Goal: Transaction & Acquisition: Subscribe to service/newsletter

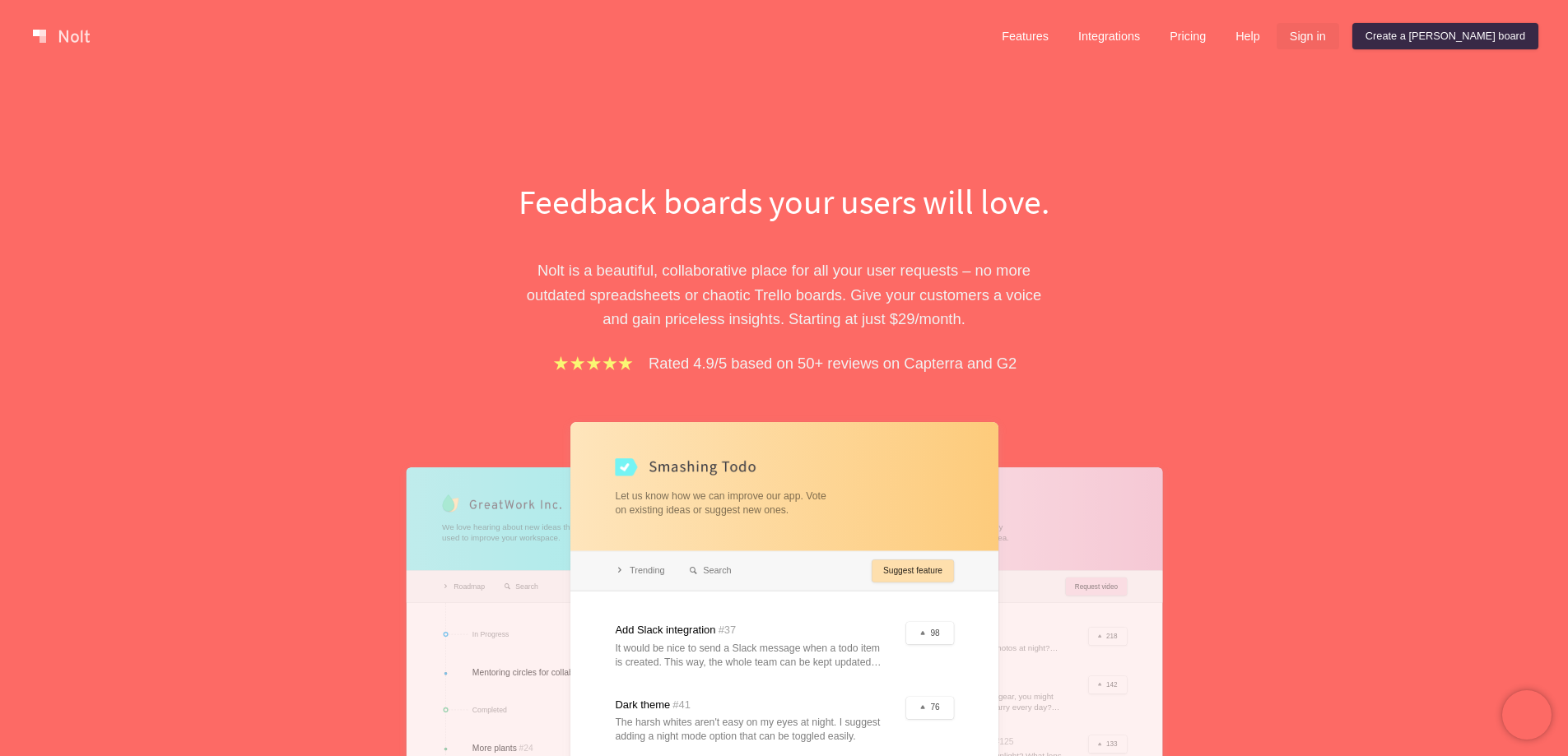
click at [1340, 36] on link "Sign in" at bounding box center [1308, 36] width 63 height 26
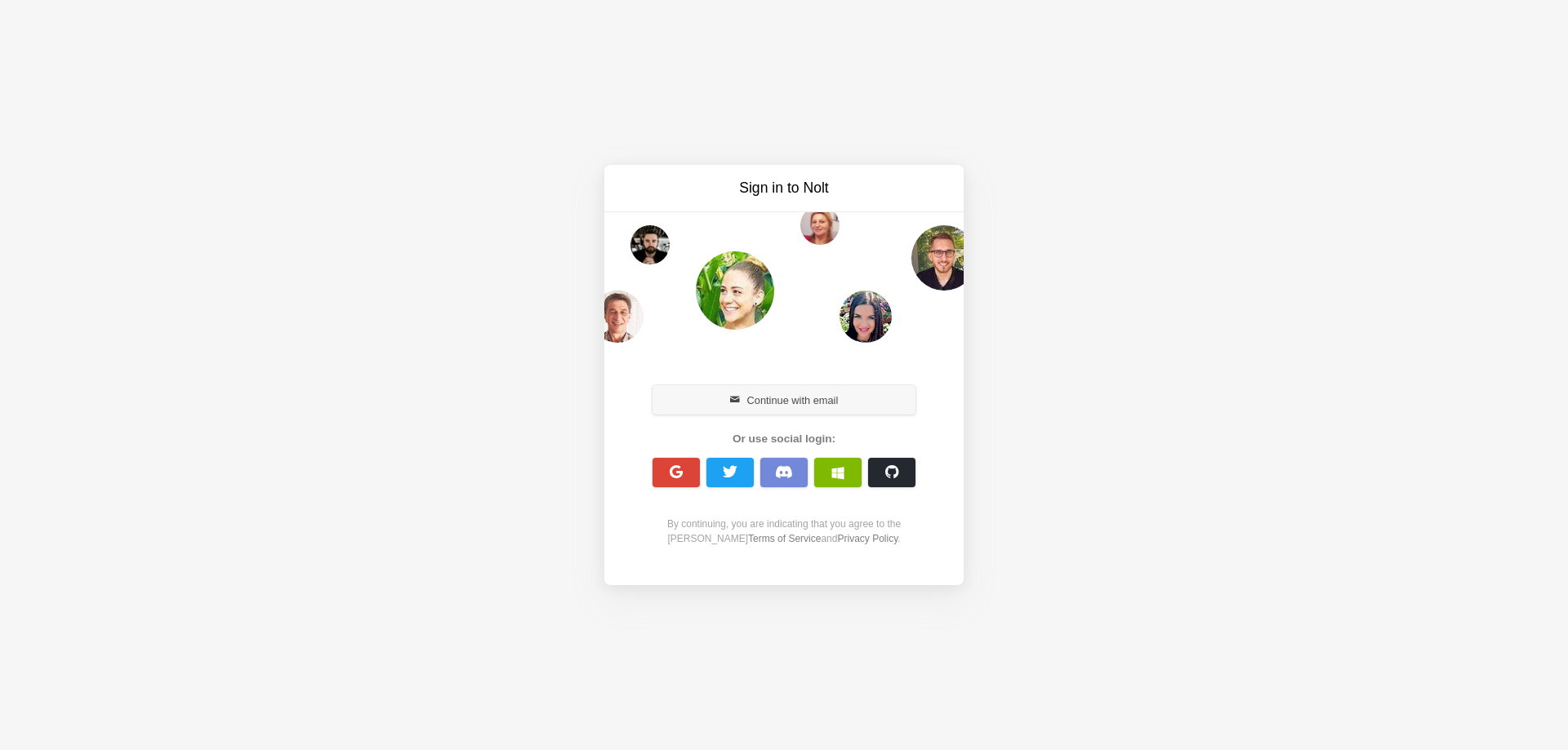
click at [774, 400] on button "Continue with email" at bounding box center [783, 400] width 263 height 29
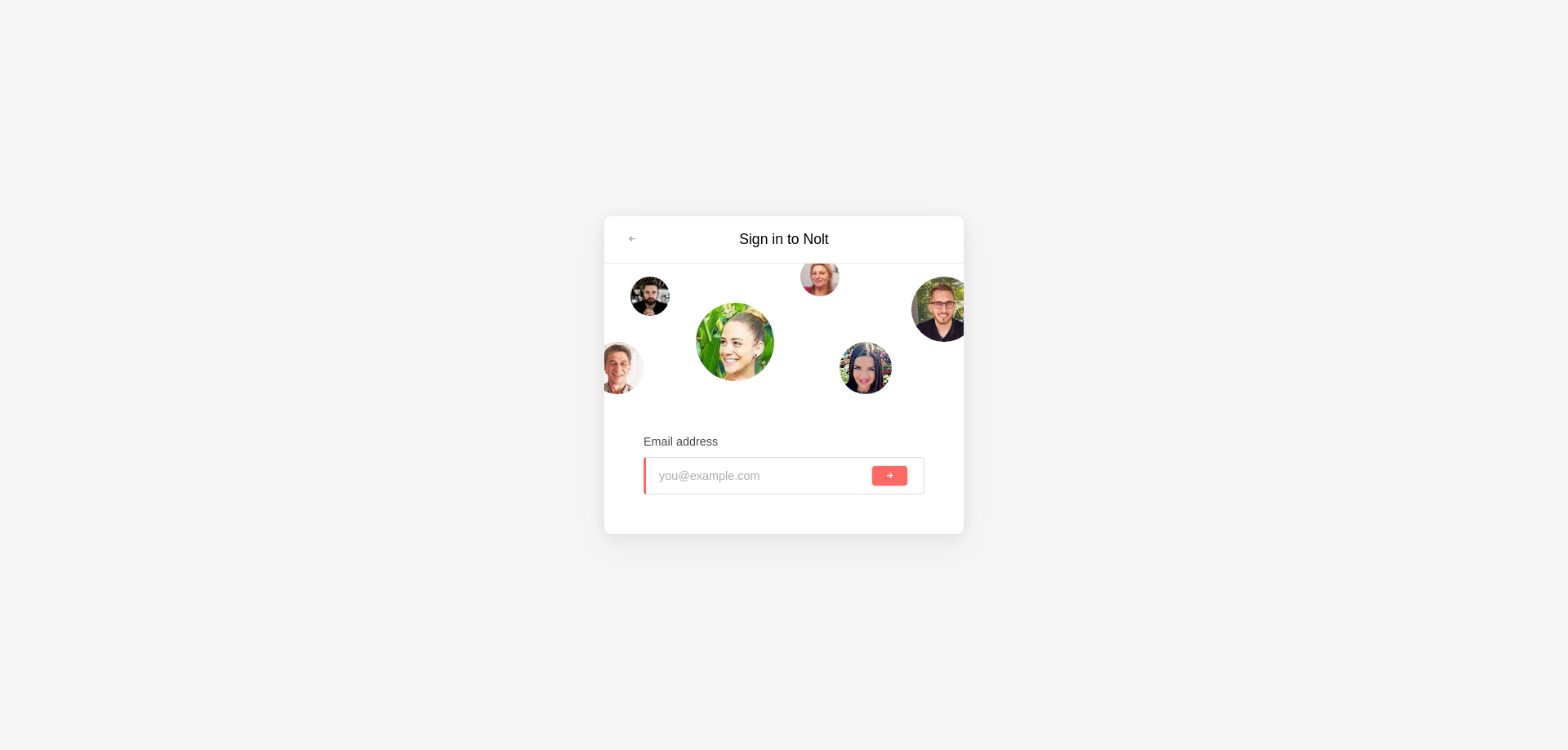
click at [737, 477] on input "email" at bounding box center [764, 476] width 210 height 36
paste input "[EMAIL_ADDRESS][DOMAIN_NAME]"
type input "[EMAIL_ADDRESS][DOMAIN_NAME]"
drag, startPoint x: 894, startPoint y: 471, endPoint x: 858, endPoint y: 504, distance: 48.8
click at [893, 473] on button "submit" at bounding box center [890, 476] width 35 height 20
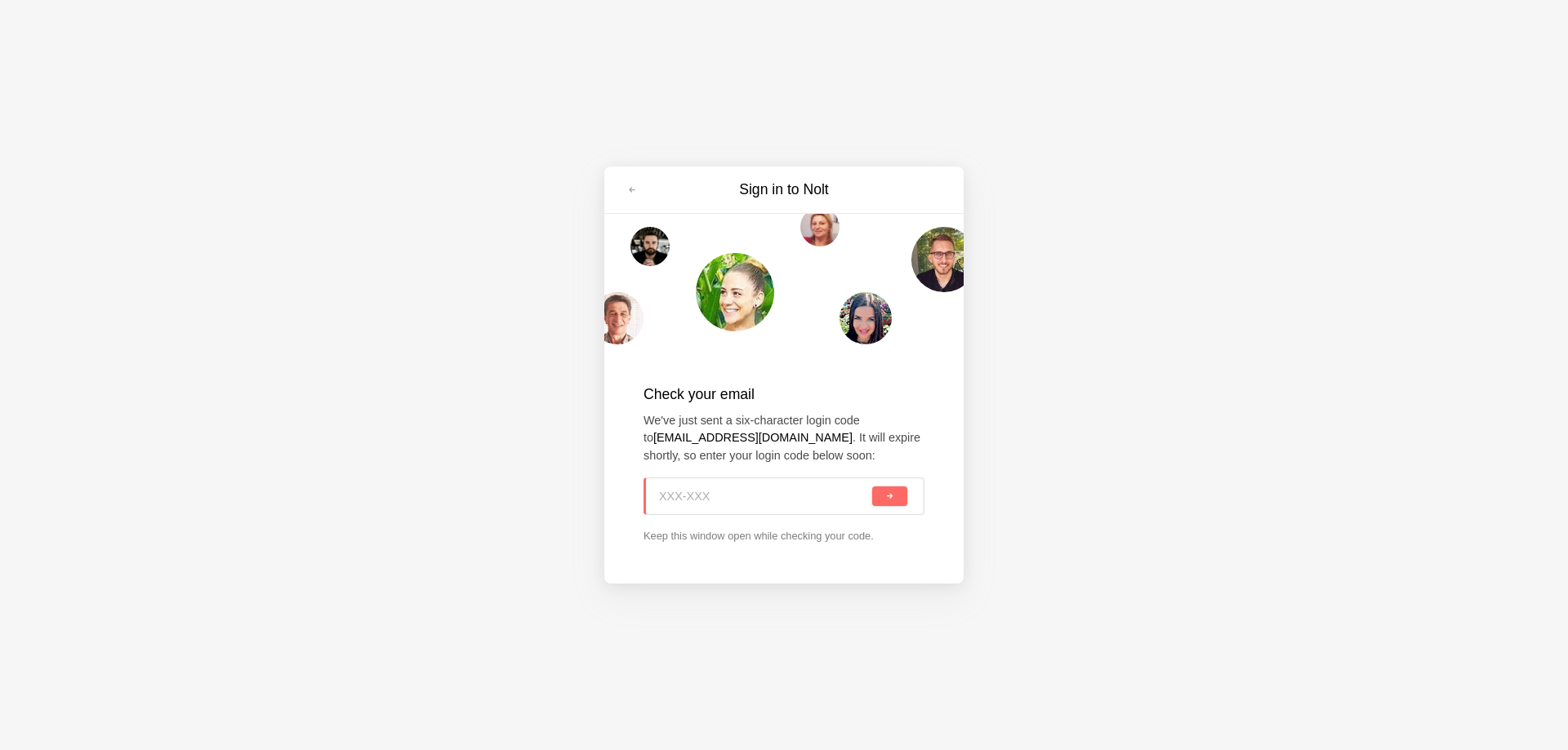
paste input "1FR-8M2"
click at [896, 489] on button "submit" at bounding box center [890, 496] width 35 height 20
type input "1FR-8M2"
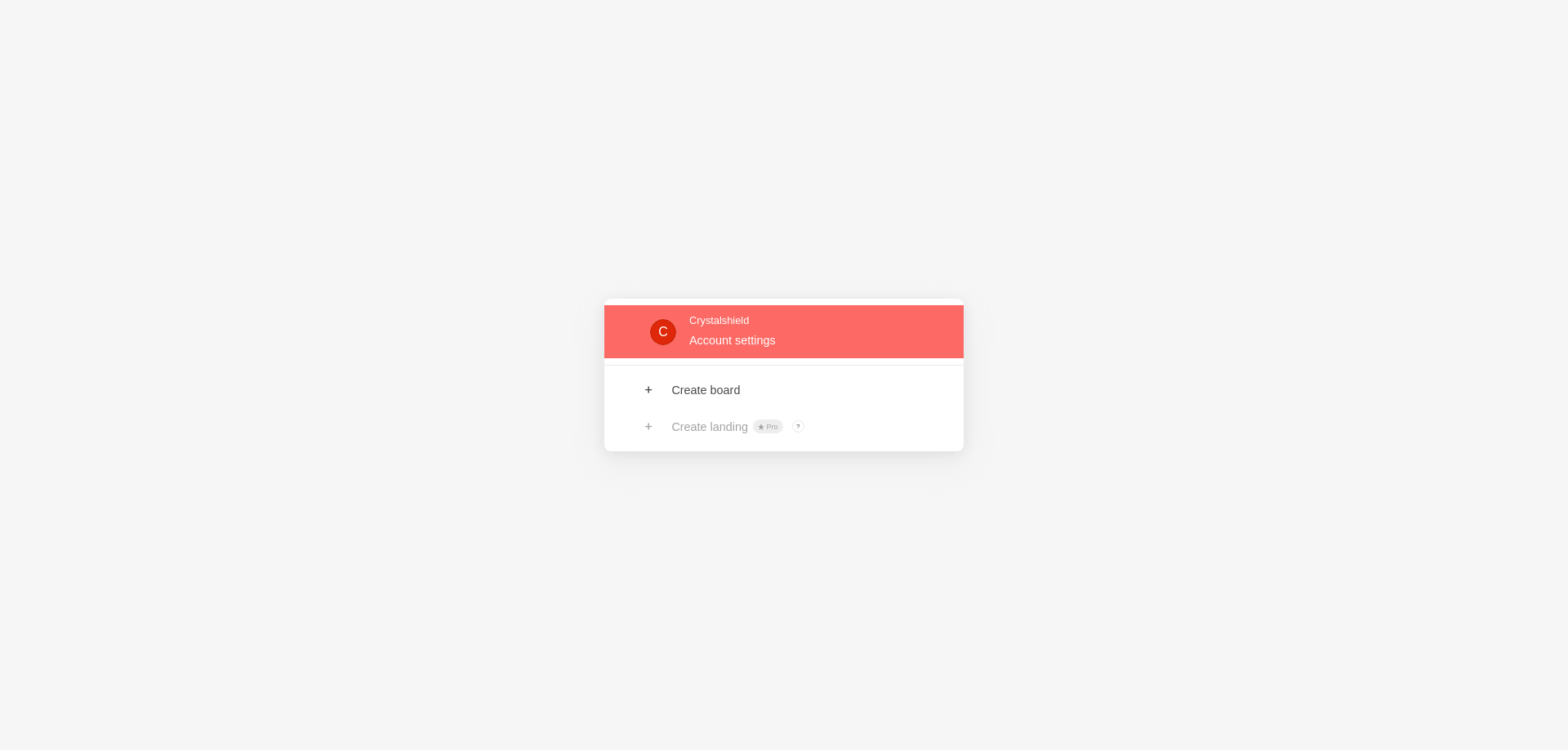
click at [744, 342] on link at bounding box center [784, 331] width 359 height 53
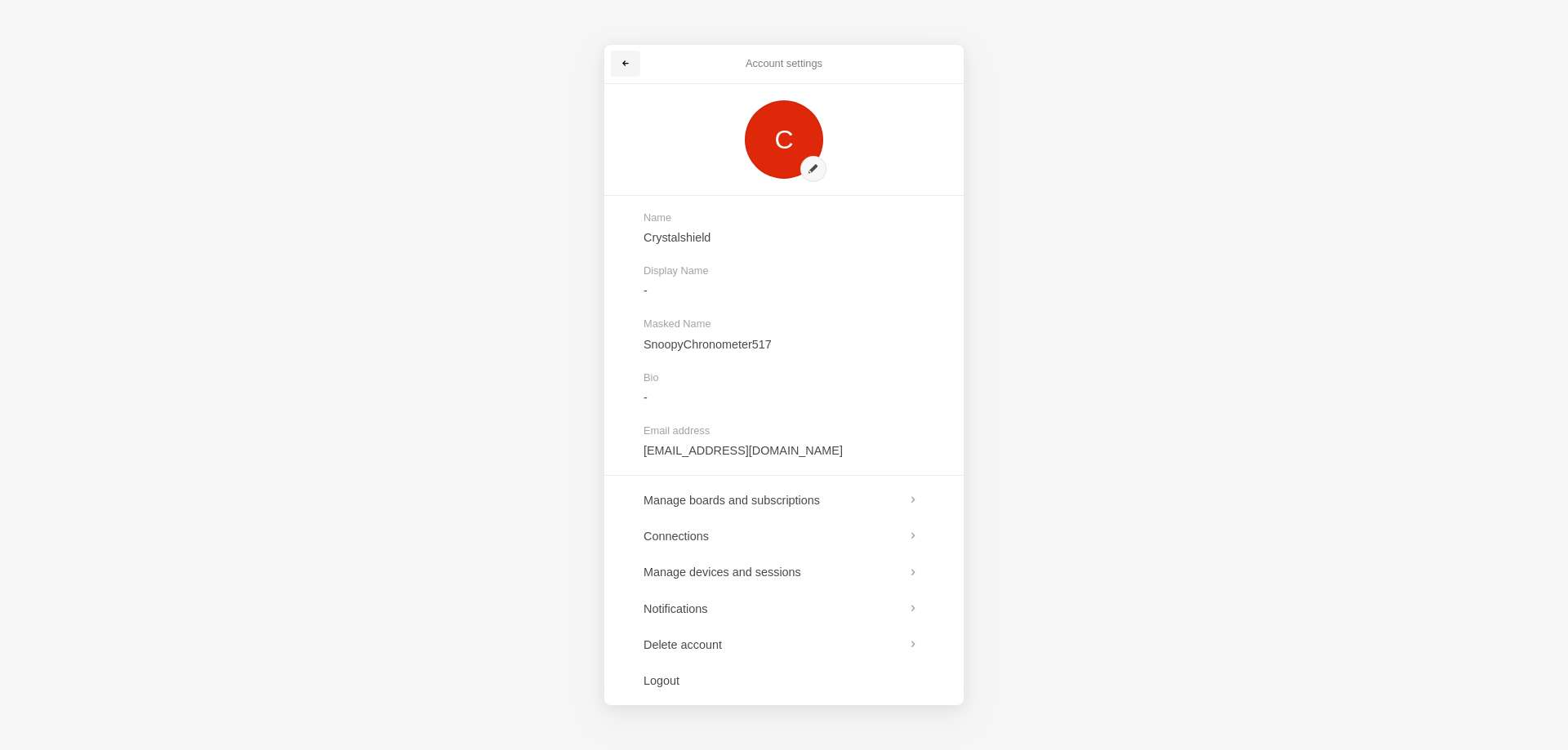
click at [628, 60] on span at bounding box center [626, 64] width 10 height 10
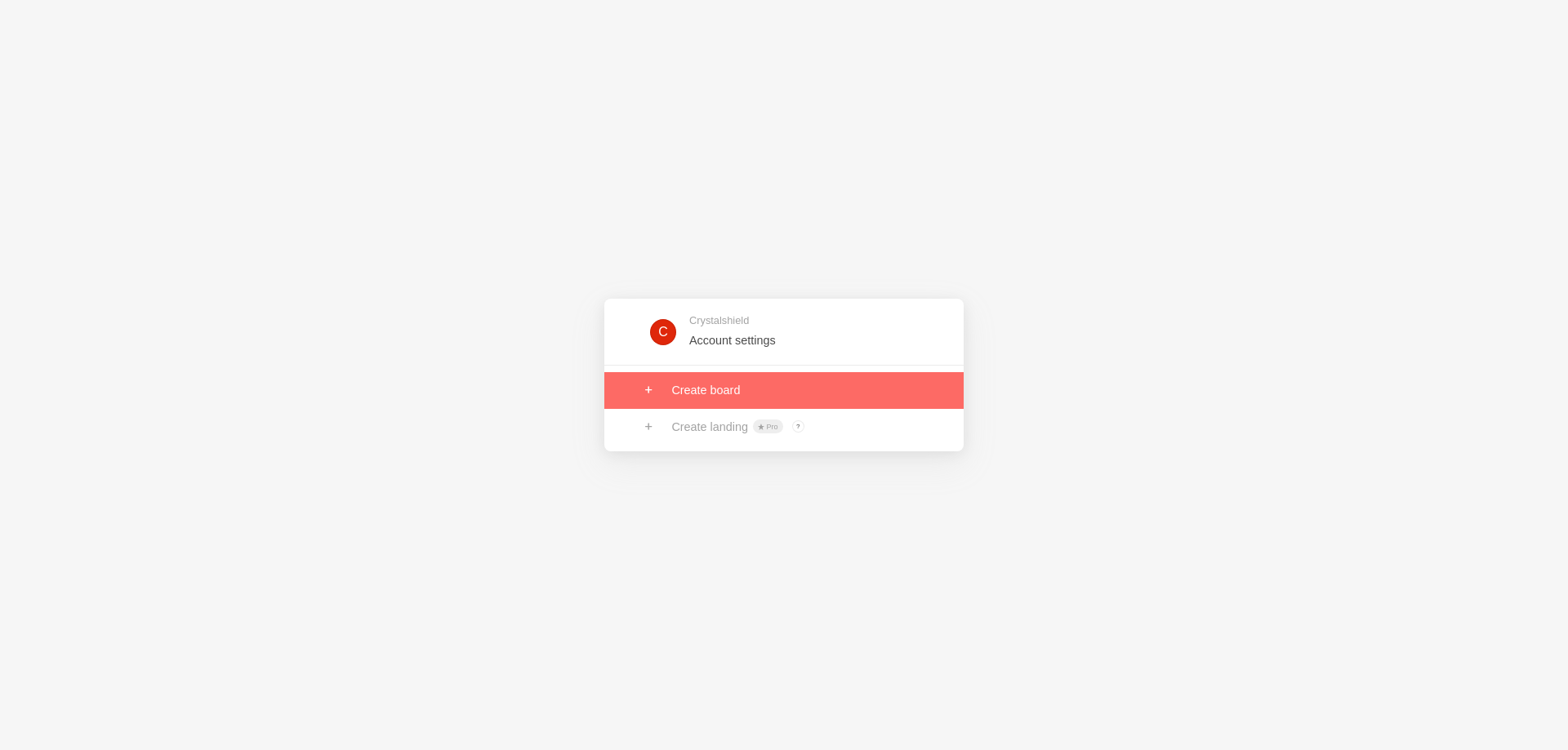
click at [777, 387] on link at bounding box center [784, 390] width 359 height 36
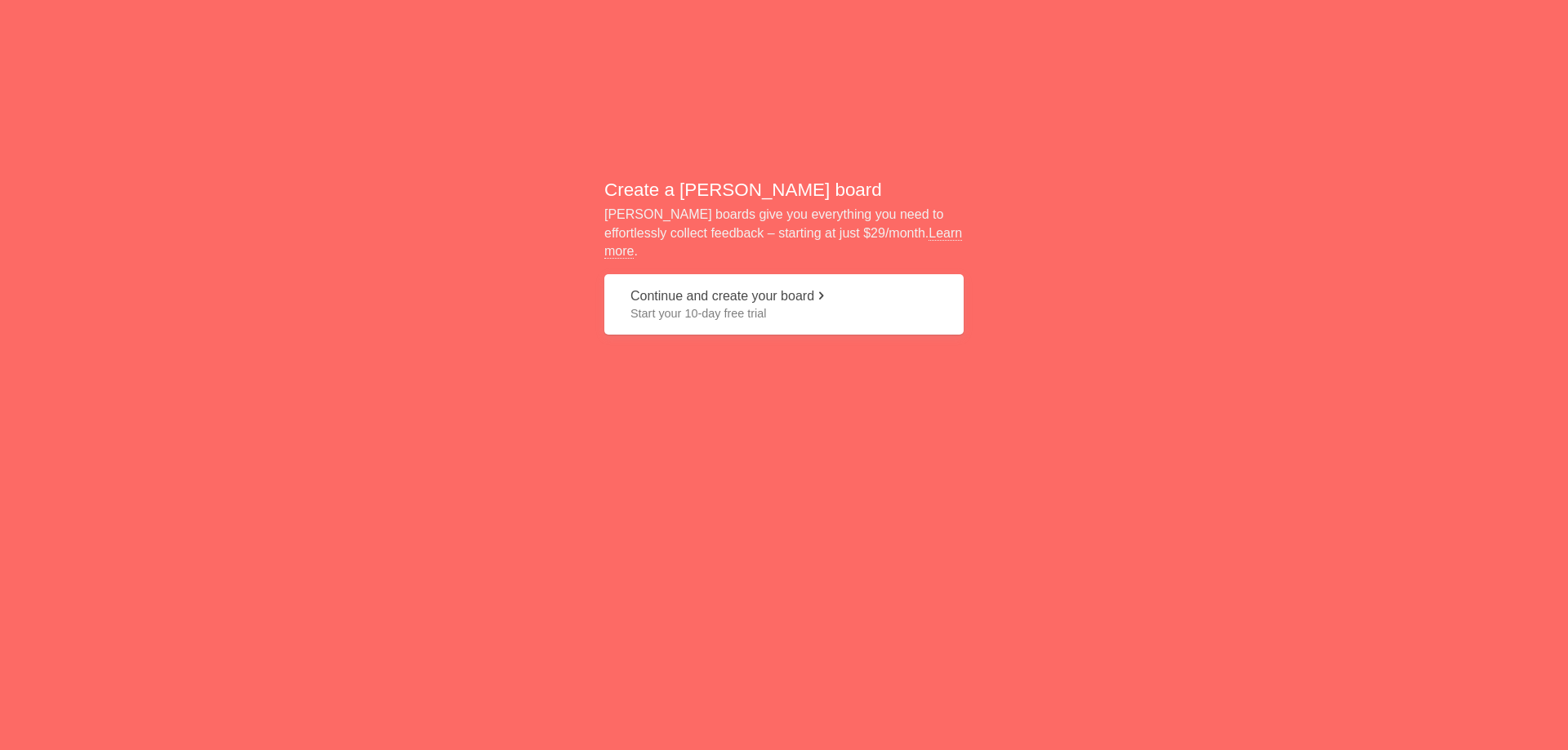
click at [759, 305] on span "Start your 10-day free trial" at bounding box center [784, 313] width 307 height 16
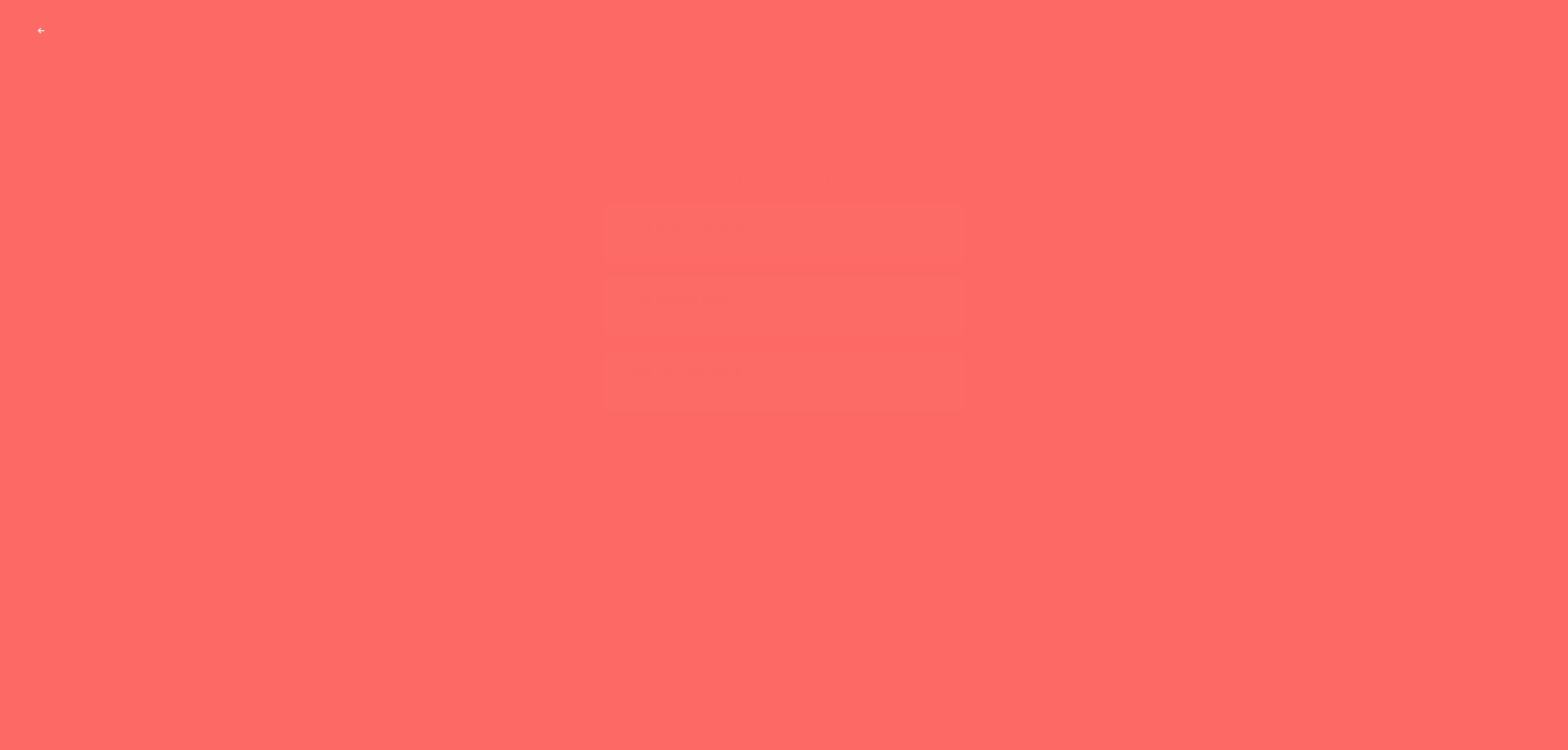
click at [758, 284] on span "from your fans and followers" at bounding box center [784, 284] width 307 height 16
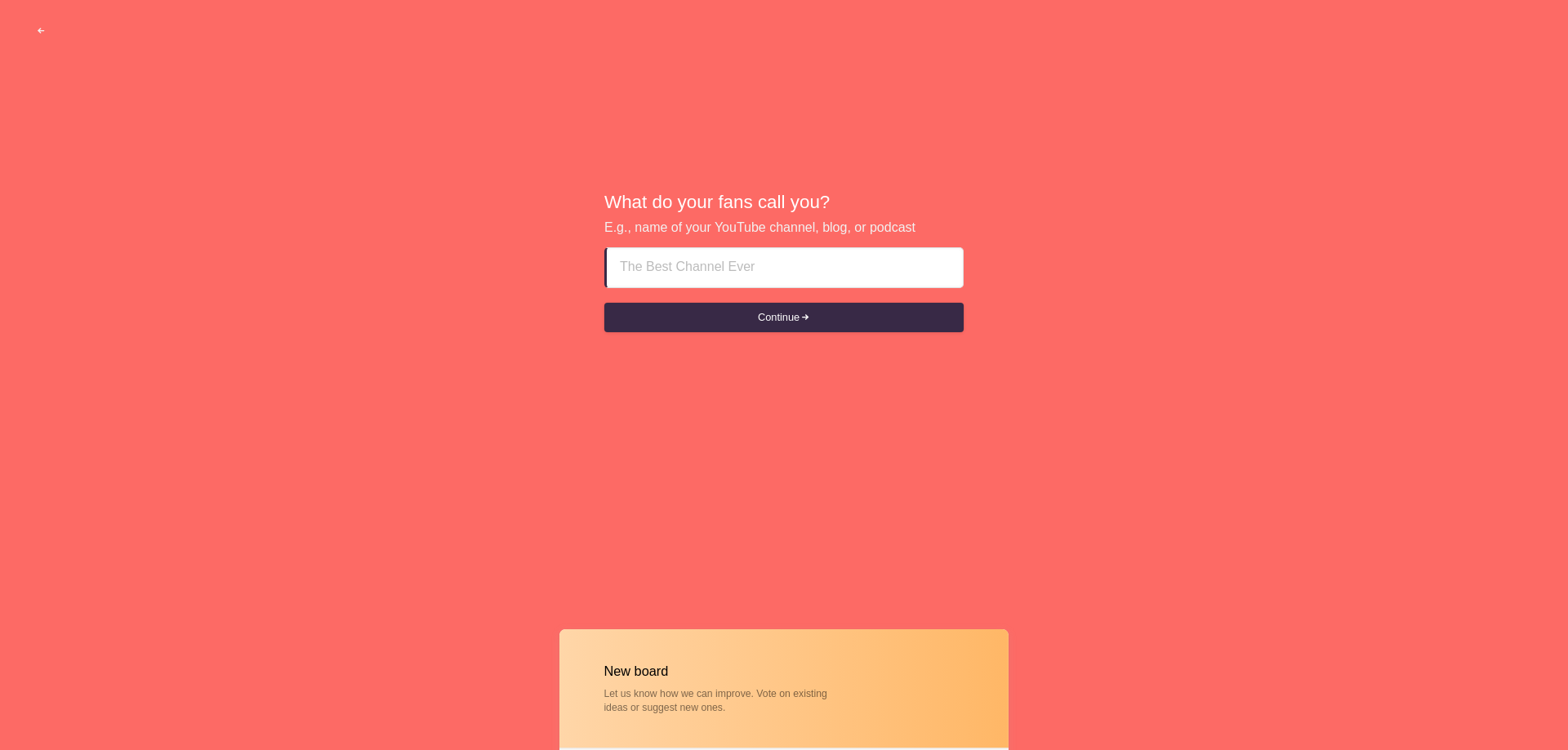
click at [719, 274] on input at bounding box center [785, 267] width 330 height 39
paste input "How Do Heat and UV Rays Damage Low-Quality Window Films?"
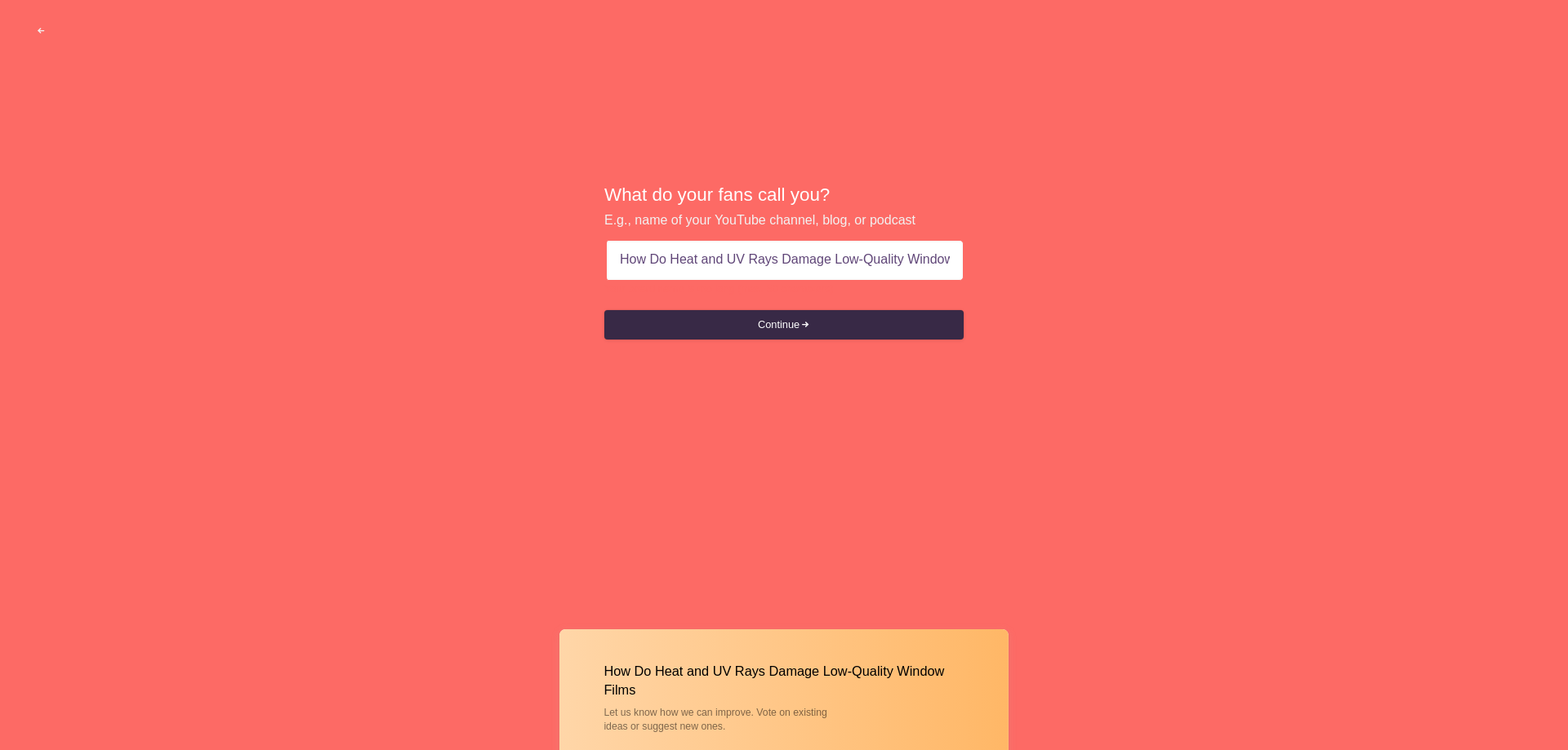
type input "Heat and UV Rays Damage Low-Quality Window Films"
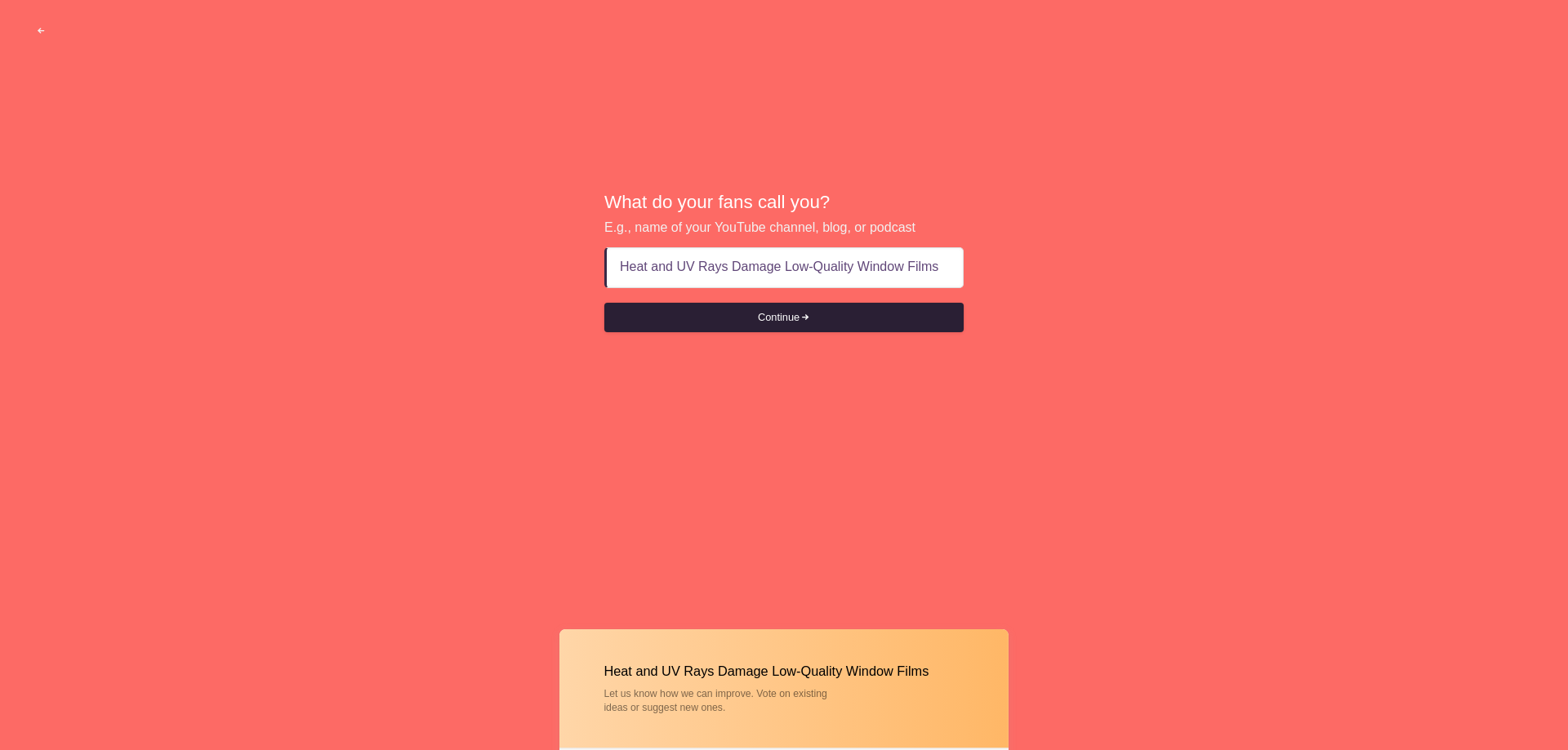
click at [795, 314] on button "Continue" at bounding box center [784, 317] width 359 height 29
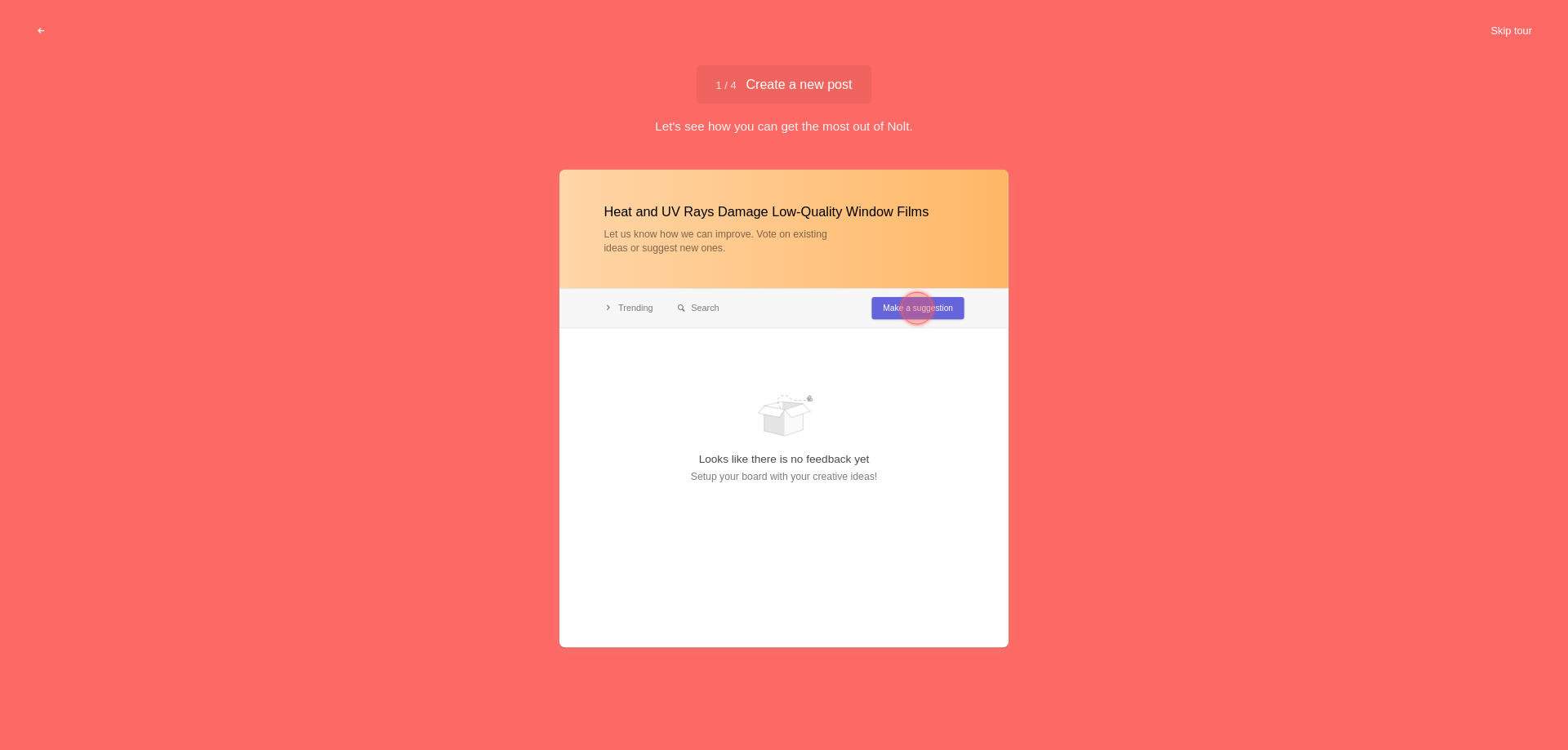
click at [1513, 30] on button "Skip tour" at bounding box center [1512, 31] width 81 height 29
